Goal: Information Seeking & Learning: Learn about a topic

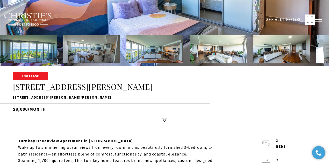
scroll to position [104, 0]
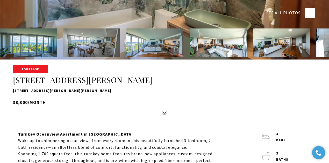
click at [313, 10] on rect at bounding box center [310, 13] width 10 height 10
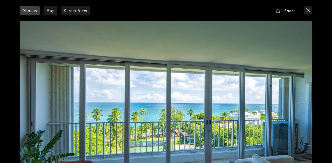
click at [184, 78] on div at bounding box center [166, 103] width 293 height 164
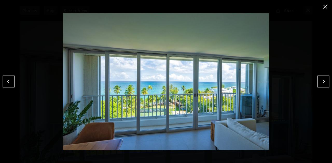
click at [325, 81] on button "Next" at bounding box center [323, 82] width 12 height 12
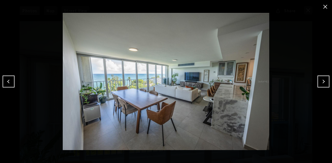
drag, startPoint x: 327, startPoint y: 81, endPoint x: 322, endPoint y: 81, distance: 4.5
click at [327, 81] on button "Next" at bounding box center [323, 82] width 12 height 12
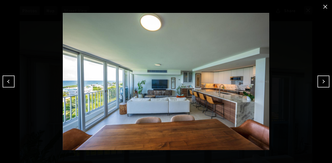
click at [325, 83] on button "Next" at bounding box center [323, 82] width 12 height 12
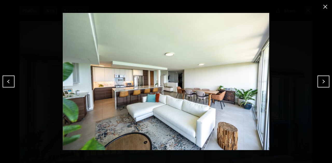
click at [320, 74] on div at bounding box center [166, 81] width 332 height 163
click at [317, 80] on img at bounding box center [166, 81] width 306 height 137
click at [322, 80] on button "Next" at bounding box center [323, 82] width 12 height 12
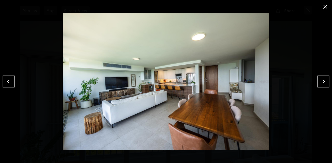
click at [325, 82] on button "Next" at bounding box center [323, 82] width 12 height 12
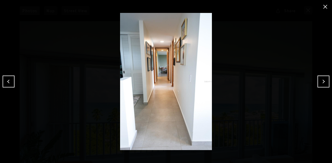
click at [323, 79] on button "Next" at bounding box center [323, 82] width 12 height 12
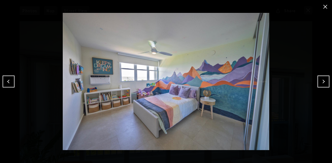
click at [323, 81] on button "Next" at bounding box center [323, 82] width 12 height 12
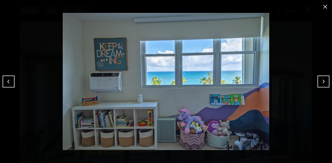
click at [14, 79] on button "Previous" at bounding box center [9, 82] width 12 height 12
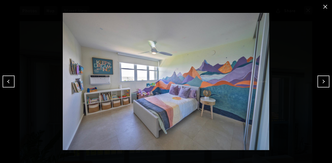
click at [325, 80] on button "Next" at bounding box center [323, 82] width 12 height 12
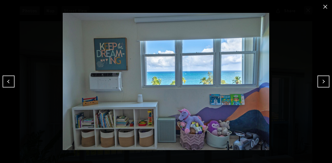
click at [322, 80] on button "Next" at bounding box center [323, 82] width 12 height 12
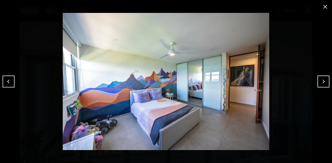
click at [326, 85] on button "Next" at bounding box center [323, 82] width 12 height 12
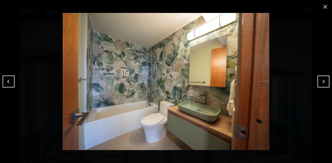
click at [328, 84] on button "Next" at bounding box center [323, 82] width 12 height 12
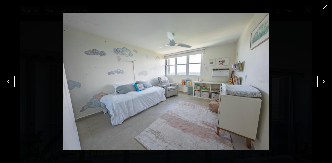
click at [316, 81] on img at bounding box center [166, 81] width 306 height 137
click at [320, 81] on button "Next" at bounding box center [323, 82] width 12 height 12
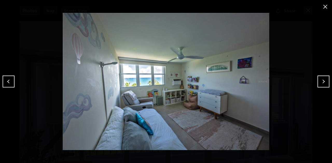
click at [323, 85] on button "Next" at bounding box center [323, 82] width 12 height 12
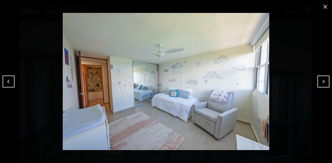
click at [323, 82] on button "Next" at bounding box center [323, 82] width 12 height 12
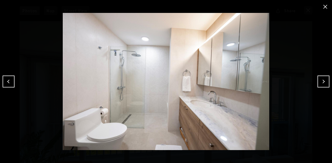
drag, startPoint x: 323, startPoint y: 80, endPoint x: 318, endPoint y: 80, distance: 4.9
click at [323, 80] on button "Next" at bounding box center [323, 82] width 12 height 12
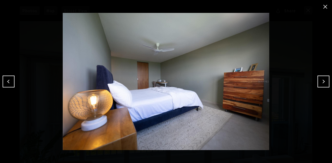
click at [324, 84] on button "Next" at bounding box center [323, 82] width 12 height 12
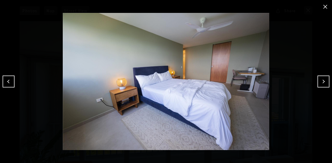
click at [324, 83] on button "Next" at bounding box center [323, 82] width 12 height 12
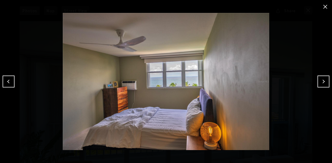
click at [322, 79] on button "Next" at bounding box center [323, 82] width 12 height 12
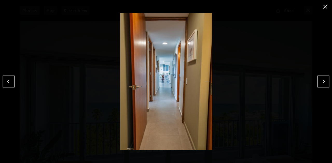
click at [324, 78] on button "Next" at bounding box center [323, 82] width 12 height 12
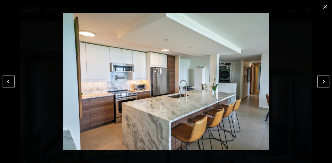
click at [324, 79] on button "Next" at bounding box center [323, 82] width 12 height 12
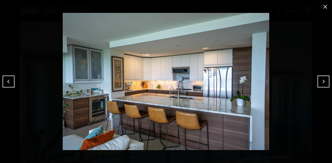
click at [323, 81] on button "Next" at bounding box center [323, 82] width 12 height 12
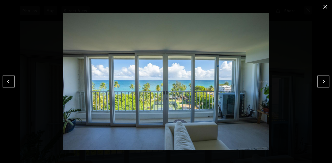
click at [322, 81] on button "Next" at bounding box center [323, 82] width 12 height 12
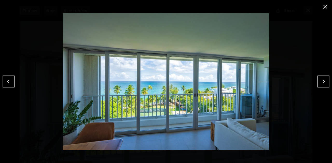
click at [324, 5] on button "close modal" at bounding box center [325, 7] width 8 height 8
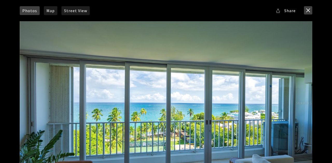
click at [310, 11] on button "close modal" at bounding box center [308, 10] width 8 height 8
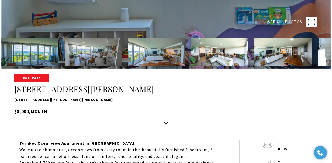
scroll to position [99, 0]
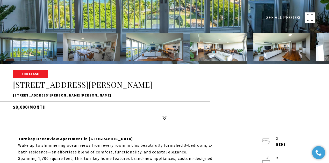
click at [311, 19] on rect at bounding box center [310, 17] width 10 height 10
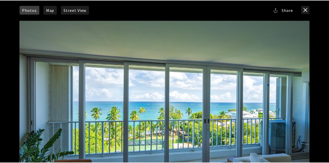
scroll to position [0, 0]
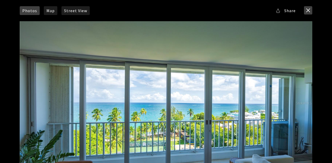
click at [308, 13] on button "close modal" at bounding box center [308, 10] width 8 height 8
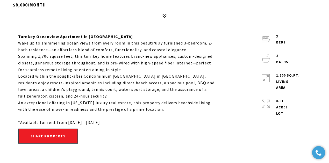
scroll to position [203, 0]
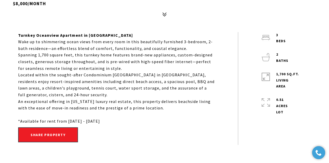
drag, startPoint x: 15, startPoint y: 35, endPoint x: 113, endPoint y: 119, distance: 129.5
click at [113, 119] on div "Turnkey Oceanview Apartment in [GEOGRAPHIC_DATA] Wake up to shimmering ocean vi…" at bounding box center [164, 88] width 319 height 113
copy div "Turnkey Oceanview Apartment in [GEOGRAPHIC_DATA] Wake up to shimmering ocean vi…"
click at [99, 34] on strong "Turnkey Oceanview Apartment in [GEOGRAPHIC_DATA]" at bounding box center [75, 35] width 115 height 5
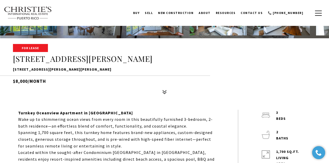
scroll to position [116, 0]
